Goal: Task Accomplishment & Management: Use online tool/utility

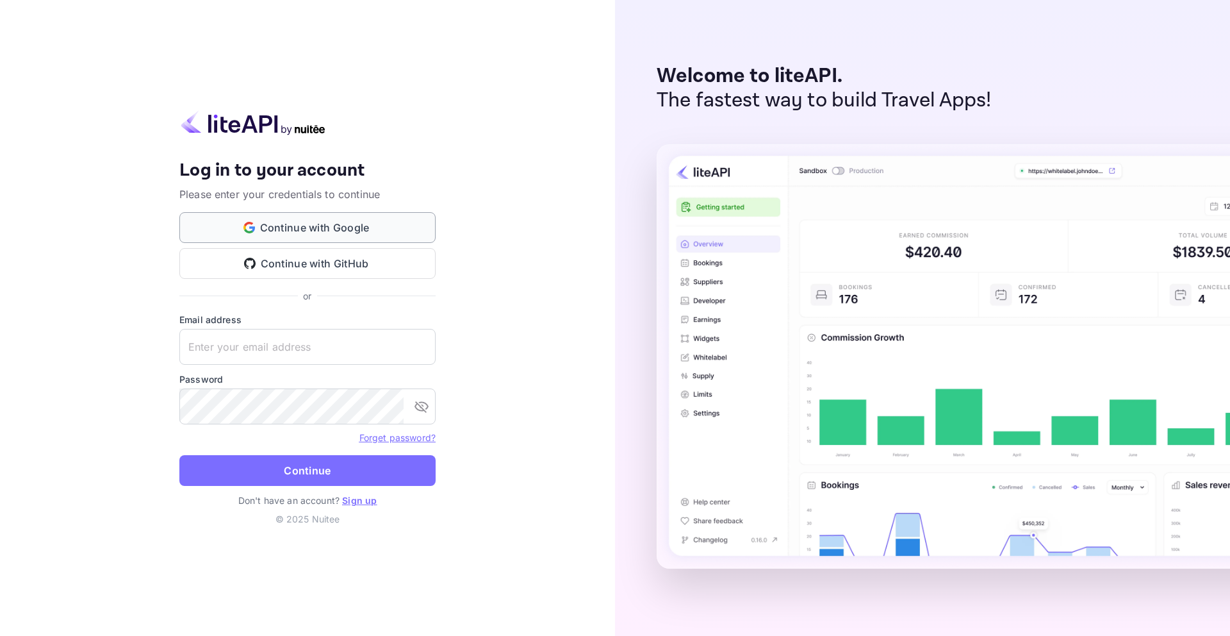
click at [354, 220] on button "Continue with Google" at bounding box center [307, 227] width 256 height 31
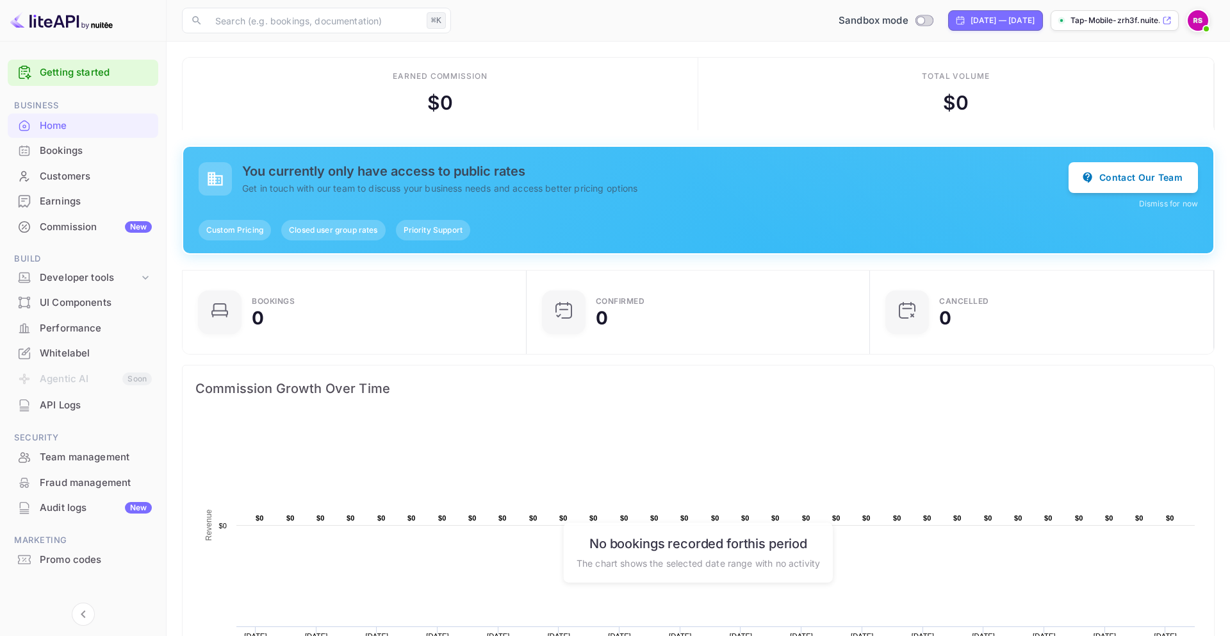
scroll to position [8, 0]
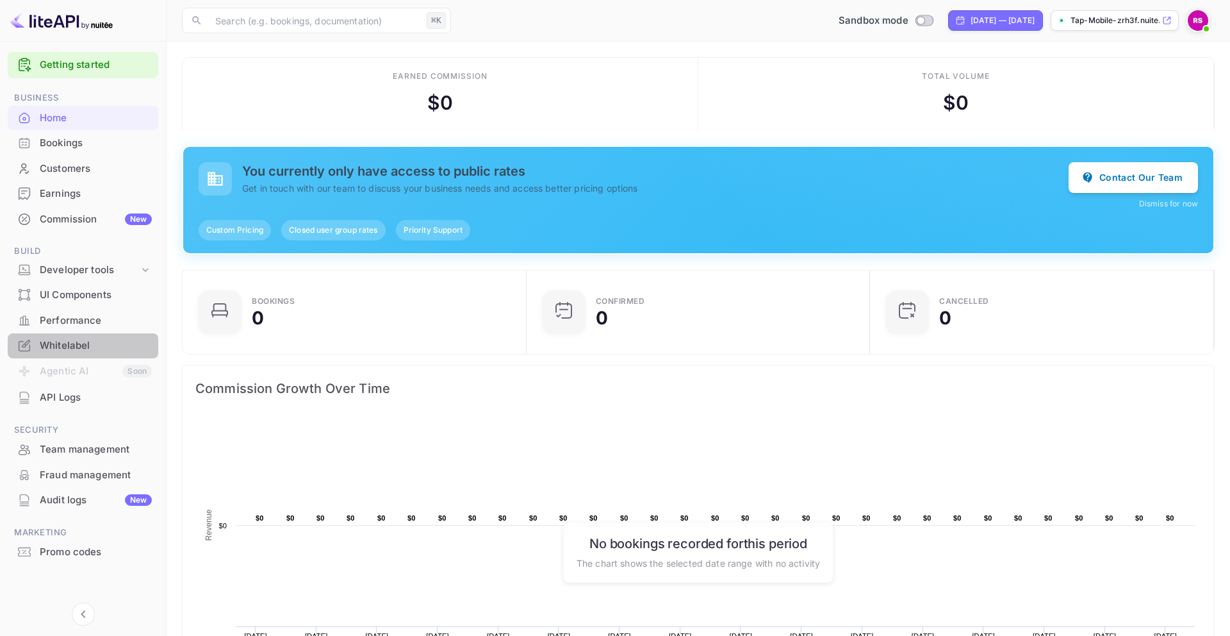
click at [78, 347] on div "Whitelabel" at bounding box center [96, 345] width 112 height 15
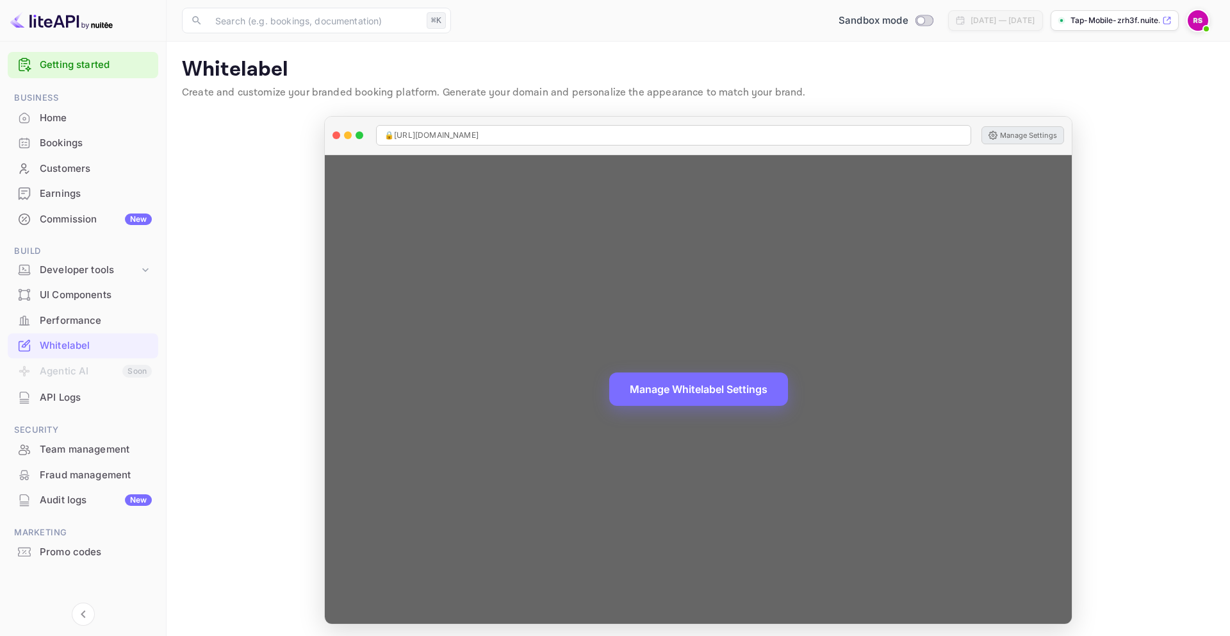
click at [1041, 135] on button "Manage Settings" at bounding box center [1023, 135] width 83 height 18
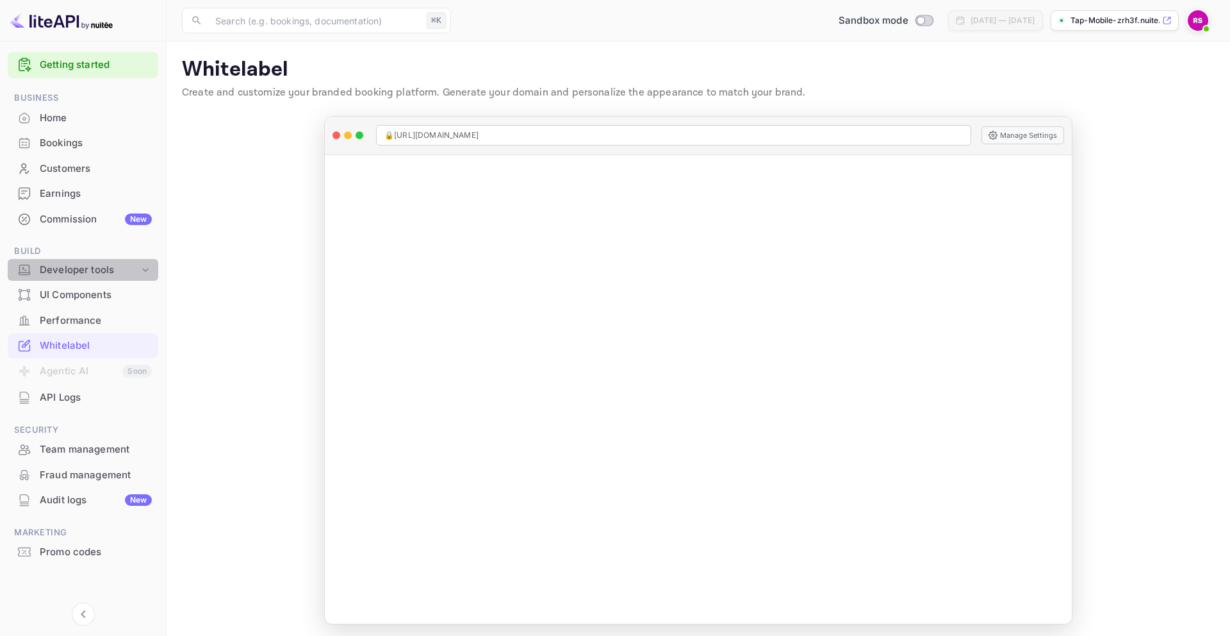
click at [103, 270] on div "Developer tools" at bounding box center [89, 270] width 99 height 15
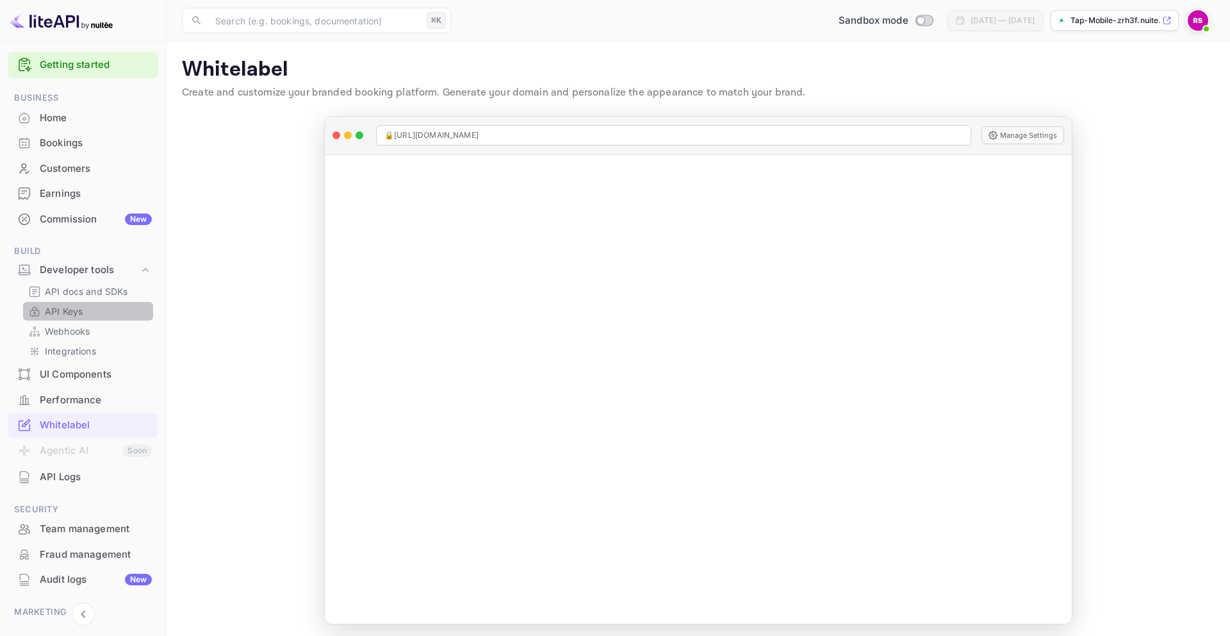
click at [78, 312] on p "API Keys" at bounding box center [64, 310] width 38 height 13
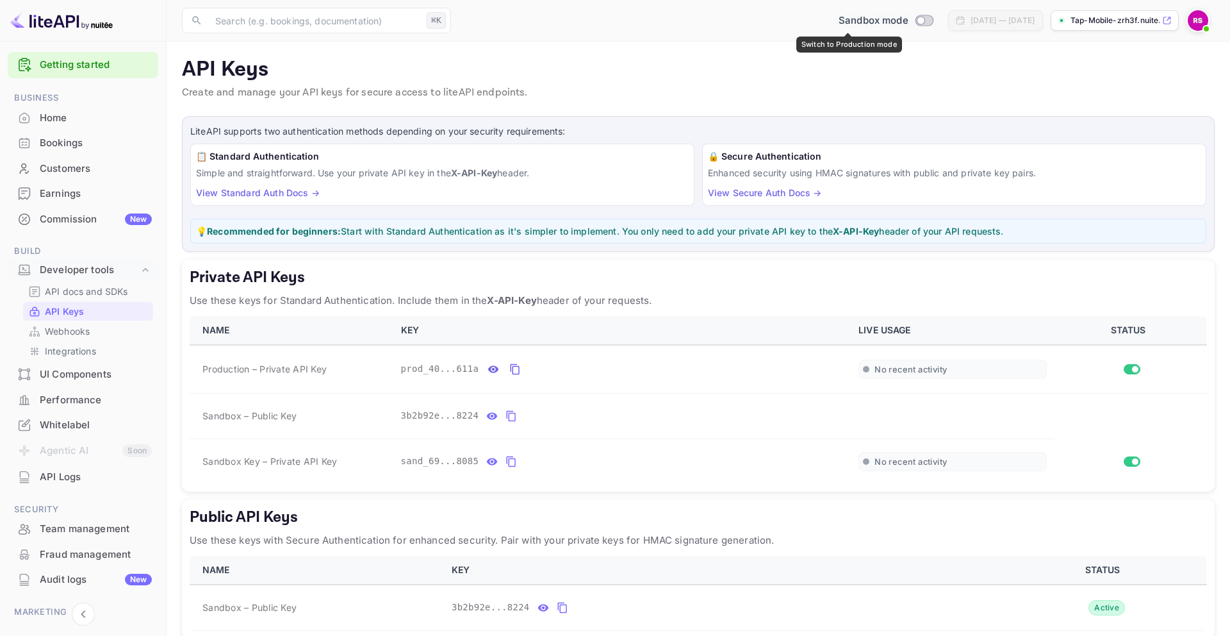
click at [908, 21] on input "Switch to Production mode" at bounding box center [921, 20] width 26 height 8
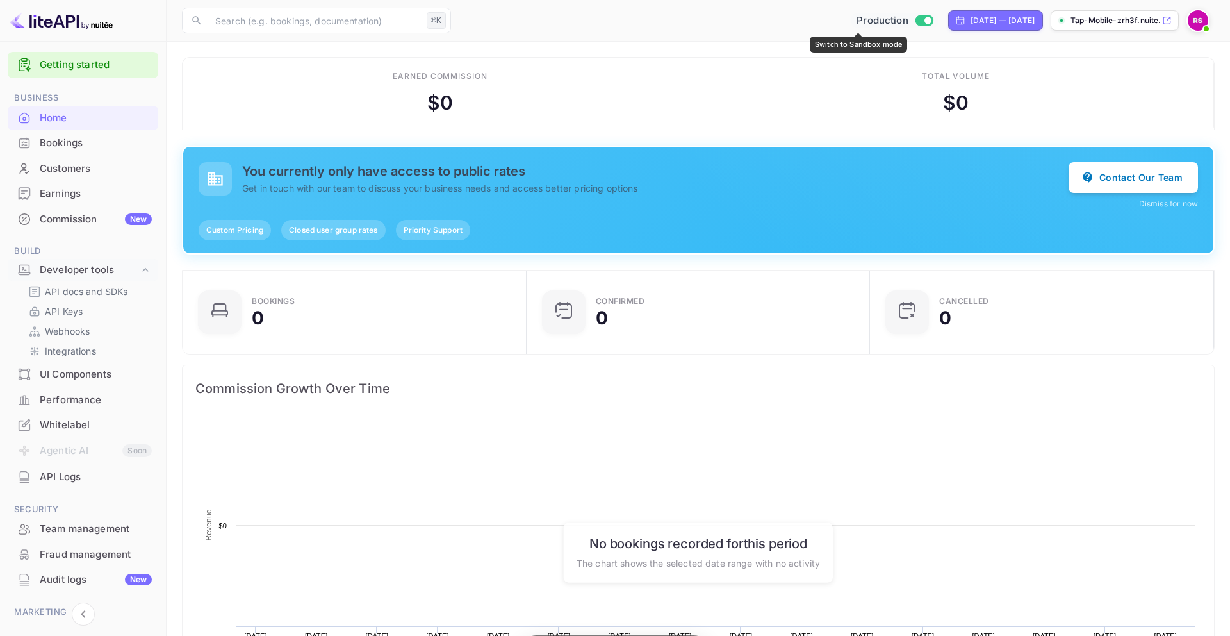
scroll to position [208, 336]
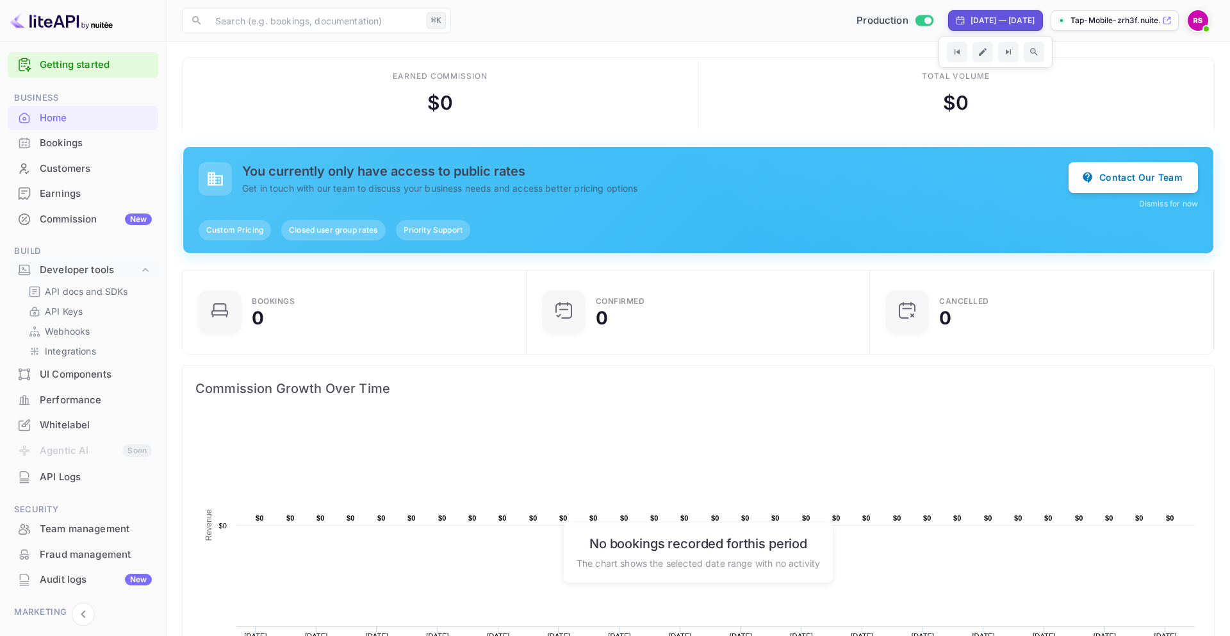
click at [724, 84] on div "Total volume $ 0" at bounding box center [956, 94] width 516 height 72
click at [69, 217] on div "Commission New" at bounding box center [96, 219] width 112 height 15
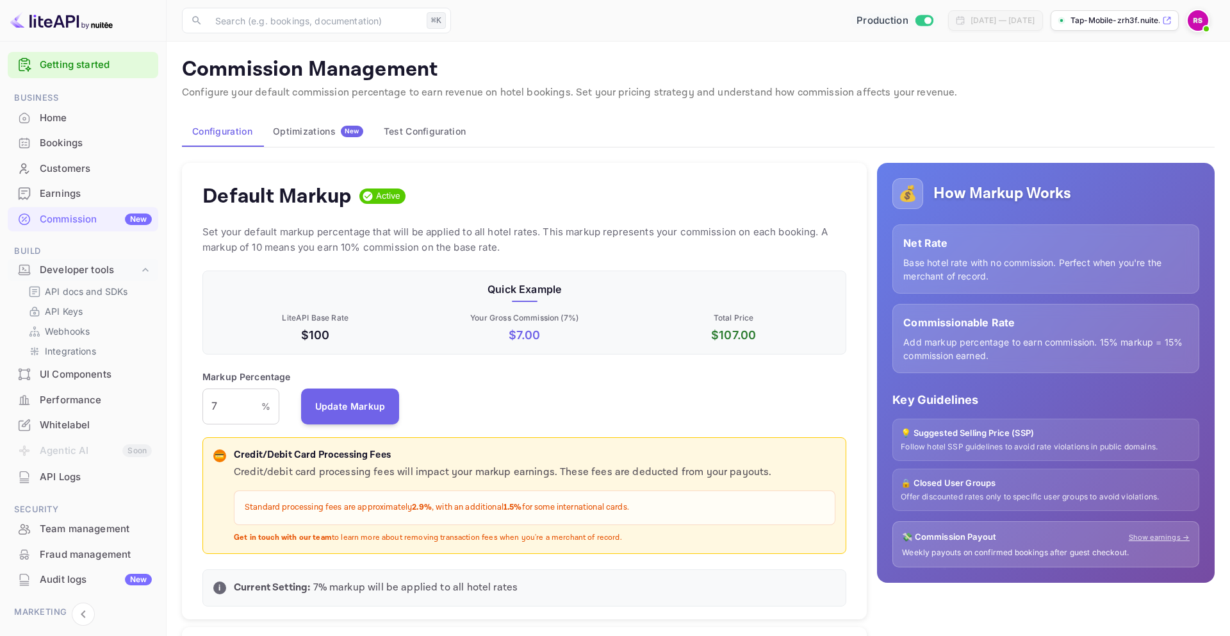
scroll to position [227, 645]
click at [433, 133] on button "Test Configuration" at bounding box center [425, 131] width 103 height 31
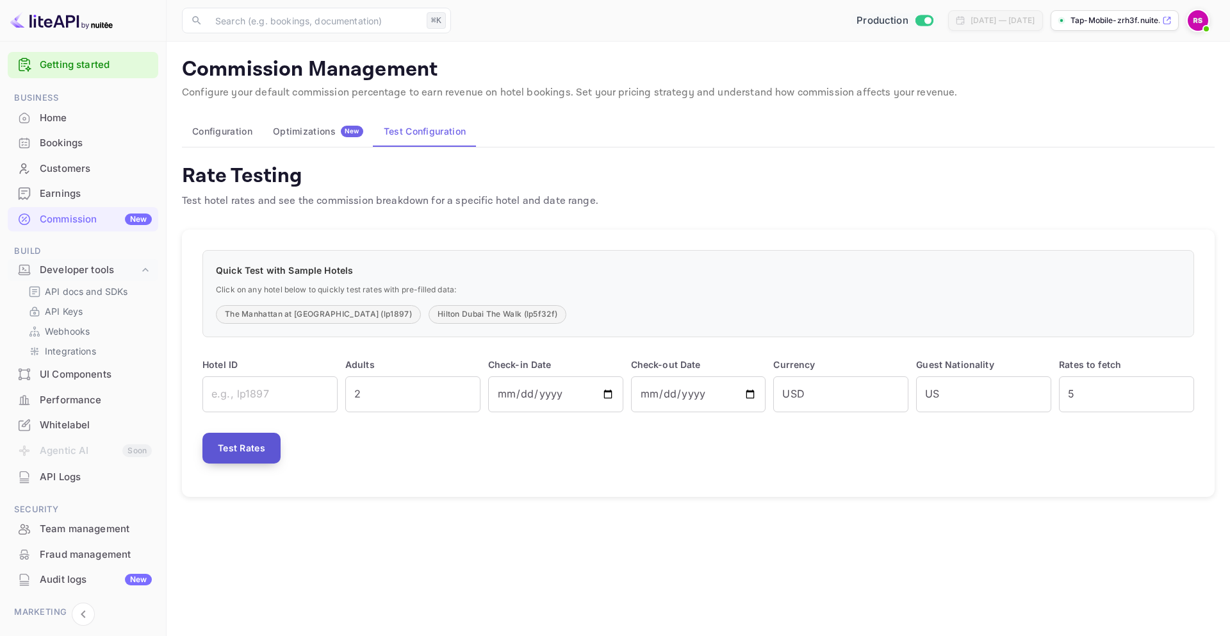
click at [261, 445] on button "Test Rates" at bounding box center [241, 448] width 78 height 31
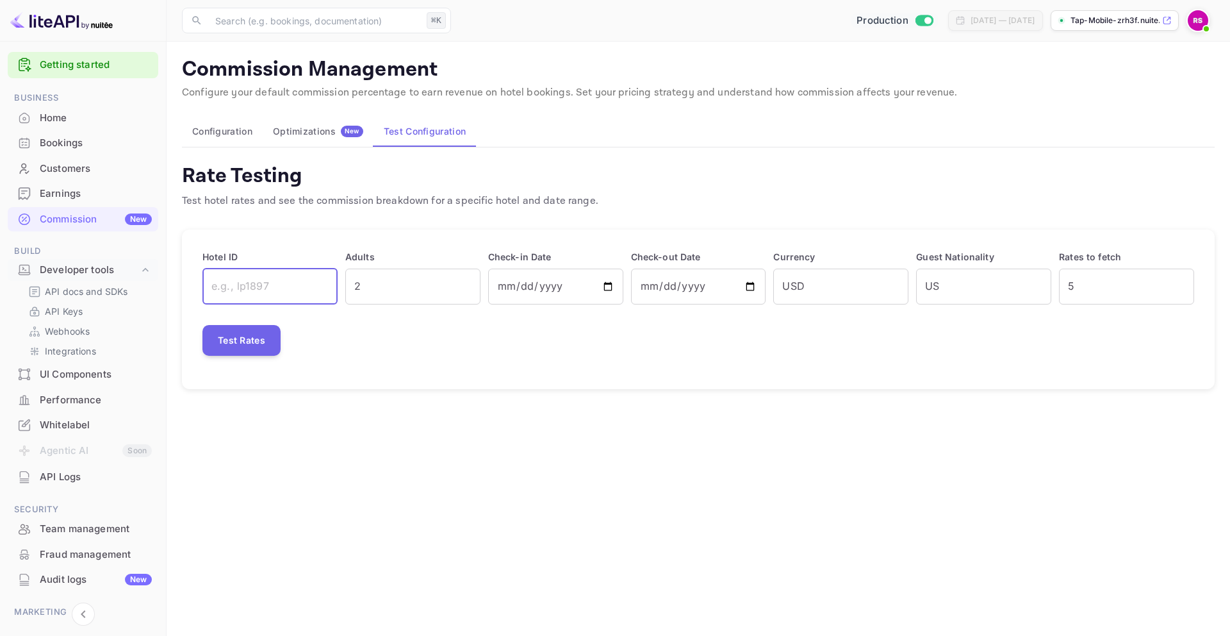
click at [248, 288] on input "text" at bounding box center [269, 286] width 135 height 36
type input "ip1897"
click at [233, 340] on button "Test Rates" at bounding box center [241, 340] width 78 height 31
click at [707, 597] on main "Commission Management Configure your default commission percentage to earn reve…" at bounding box center [699, 339] width 1064 height 594
click at [235, 129] on button "Configuration" at bounding box center [222, 131] width 81 height 31
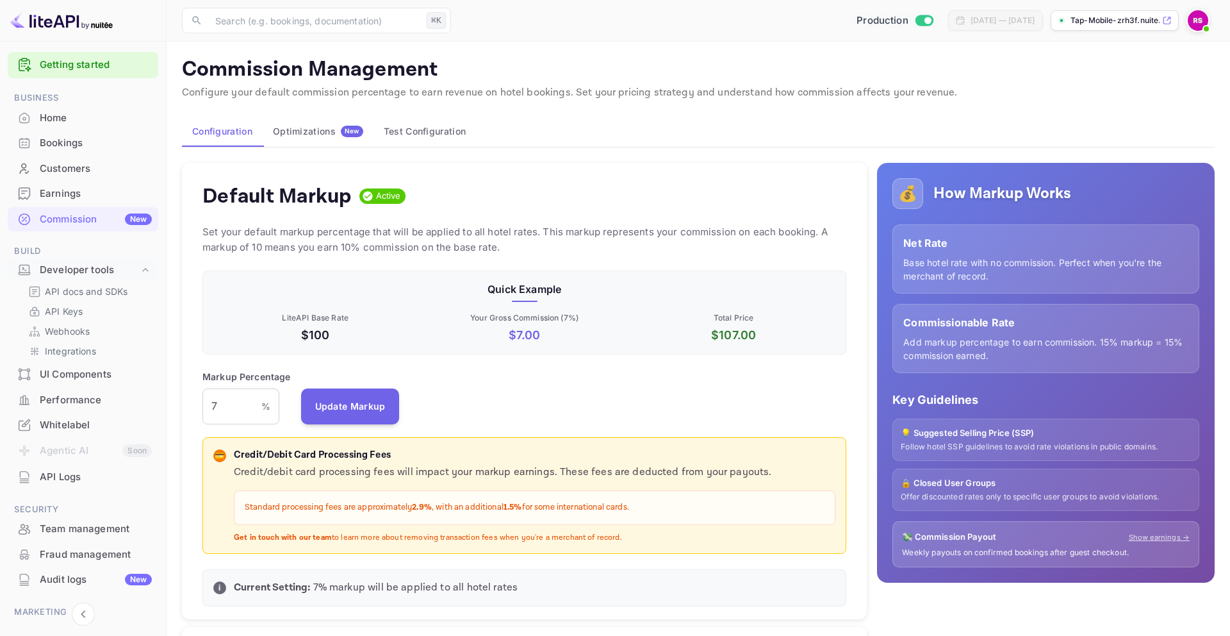
scroll to position [227, 645]
click at [1028, 438] on p "💡 Suggested Selling Price (SSP)" at bounding box center [1046, 433] width 290 height 13
click at [989, 448] on p "Follow hotel SSP guidelines to avoid rate violations in public domains." at bounding box center [1046, 446] width 290 height 11
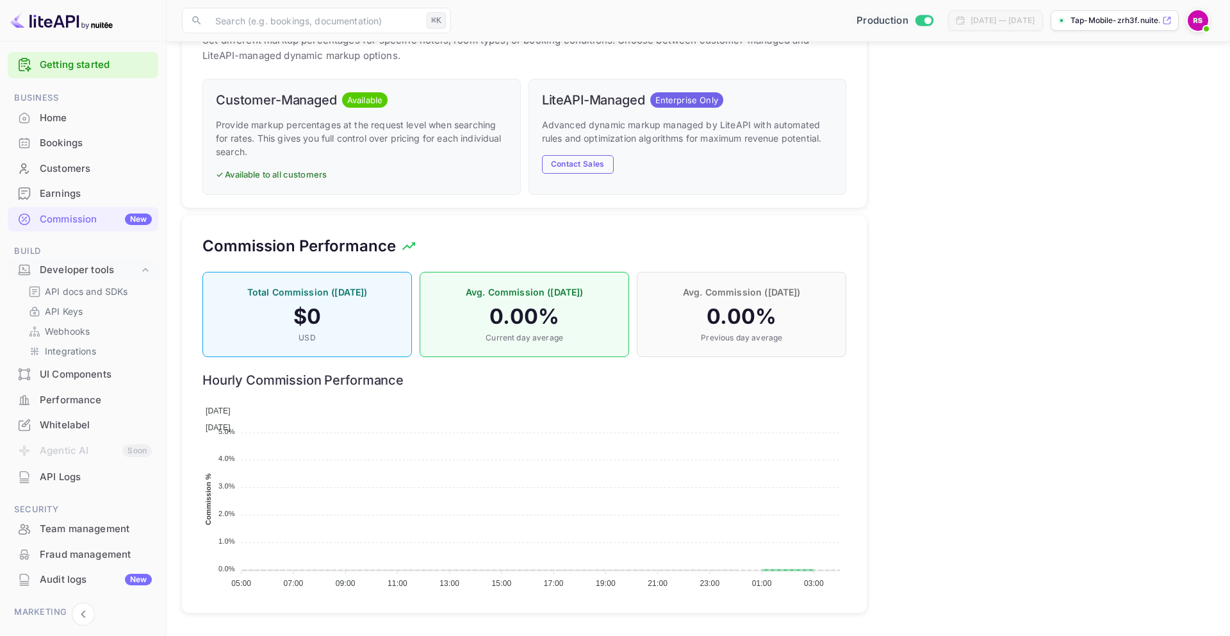
scroll to position [0, 0]
